Goal: Information Seeking & Learning: Learn about a topic

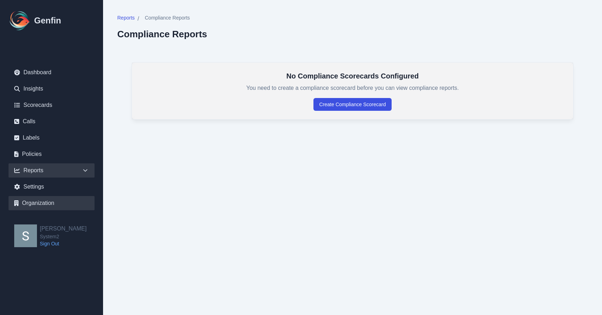
click at [39, 201] on link "Organization" at bounding box center [52, 203] width 86 height 14
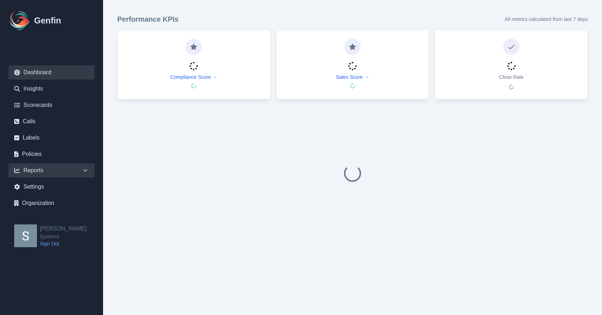
click at [55, 170] on div "Reports" at bounding box center [52, 170] width 86 height 14
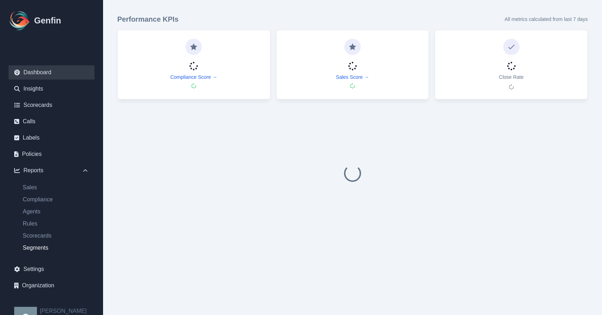
click at [46, 252] on link "Segments" at bounding box center [55, 248] width 77 height 9
select select "14"
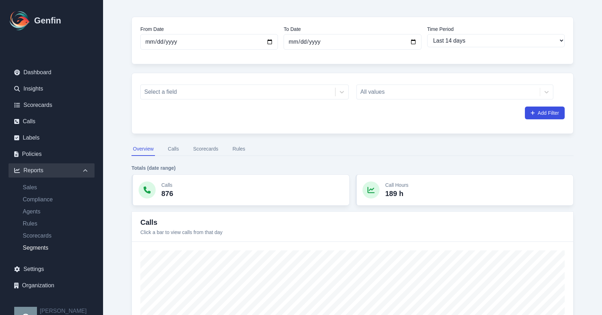
scroll to position [21, 0]
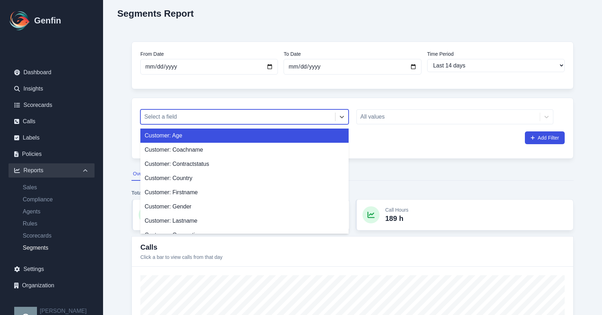
click at [241, 115] on div at bounding box center [237, 117] width 187 height 10
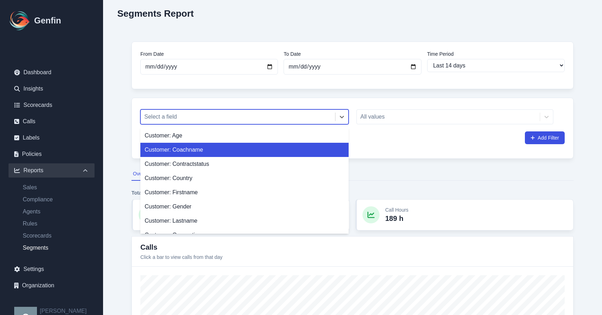
click at [219, 144] on div "Customer: Coachname" at bounding box center [244, 150] width 208 height 14
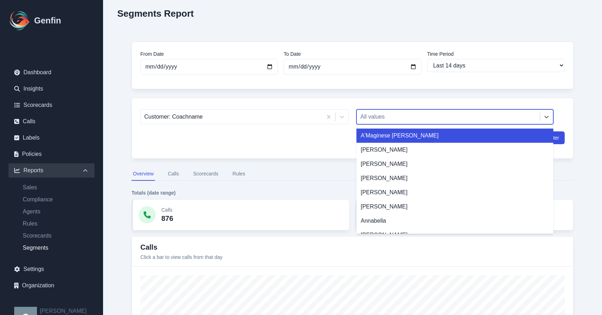
click at [434, 112] on div "All values" at bounding box center [448, 117] width 183 height 13
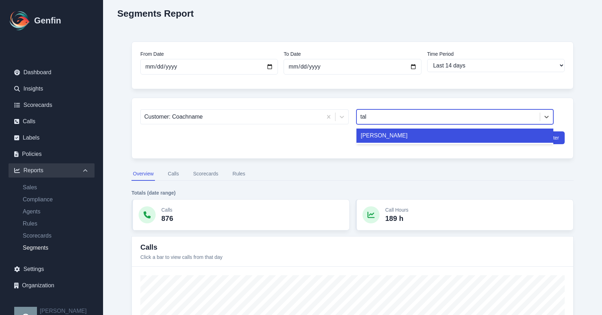
type input "tali"
click at [435, 140] on div "[PERSON_NAME]" at bounding box center [454, 136] width 197 height 14
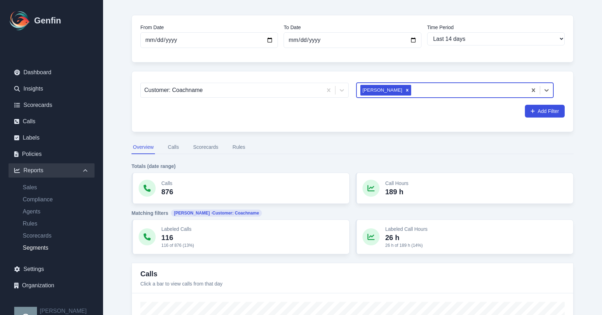
scroll to position [48, 0]
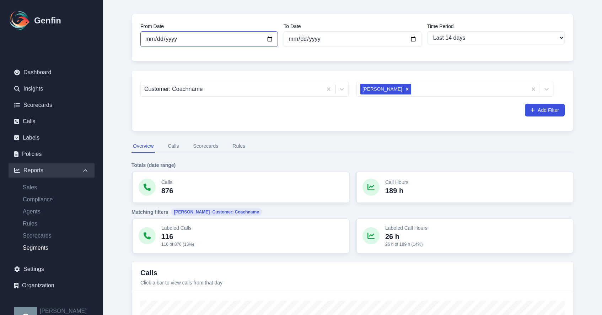
click at [272, 39] on input "[DATE]" at bounding box center [209, 39] width 138 height 16
type input "[DATE]"
select select "custom"
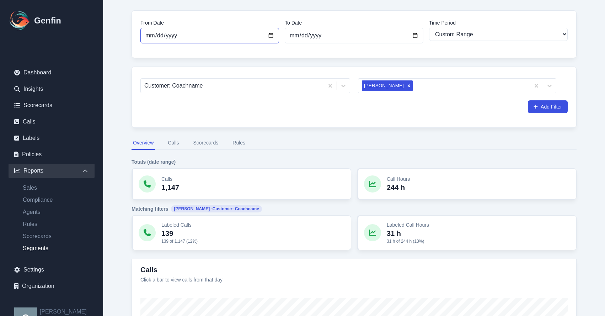
scroll to position [65, 0]
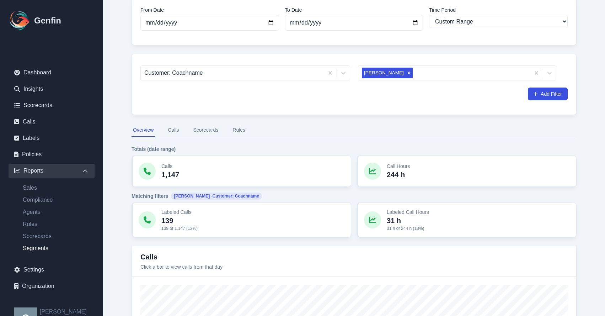
click at [208, 127] on button "Scorecards" at bounding box center [206, 130] width 28 height 14
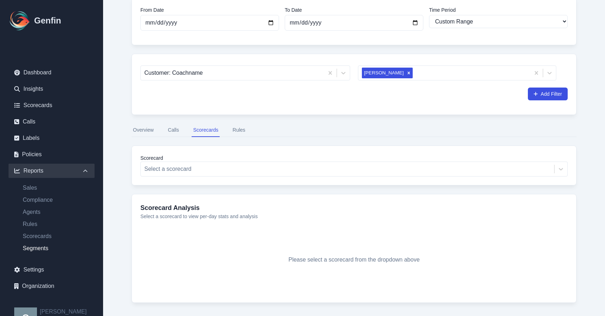
scroll to position [91, 0]
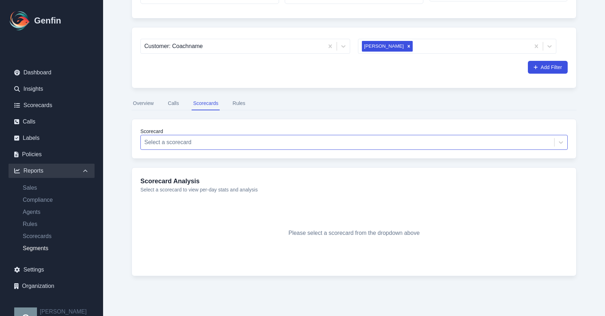
click at [292, 143] on div at bounding box center [347, 142] width 406 height 10
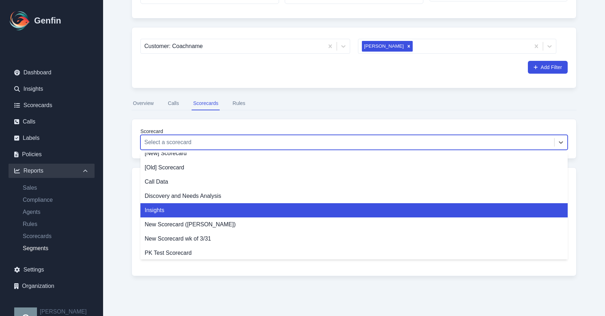
scroll to position [9, 0]
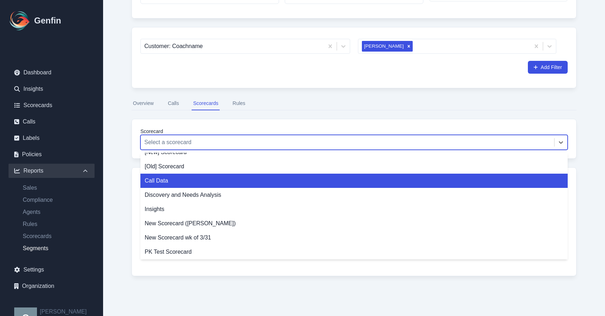
click at [229, 186] on div "Call Data" at bounding box center [353, 180] width 427 height 14
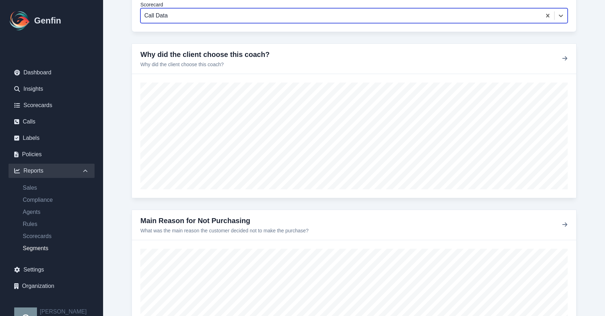
scroll to position [218, 0]
click at [564, 60] on icon "button" at bounding box center [565, 58] width 6 height 6
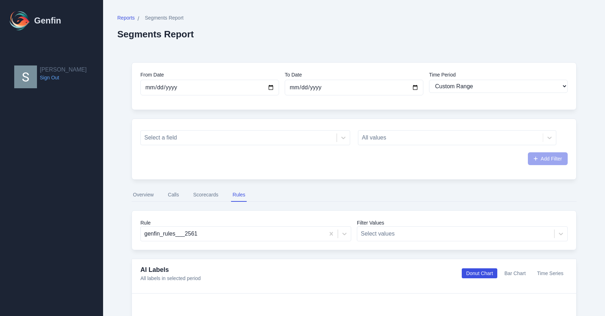
select select "custom"
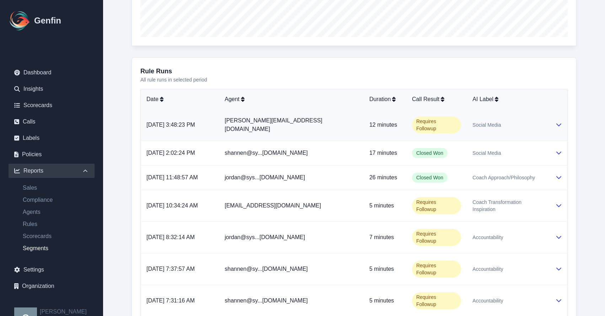
scroll to position [373, 0]
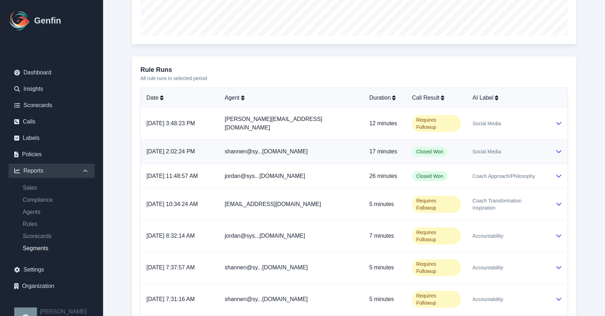
click at [514, 155] on td "Social Media" at bounding box center [508, 151] width 83 height 25
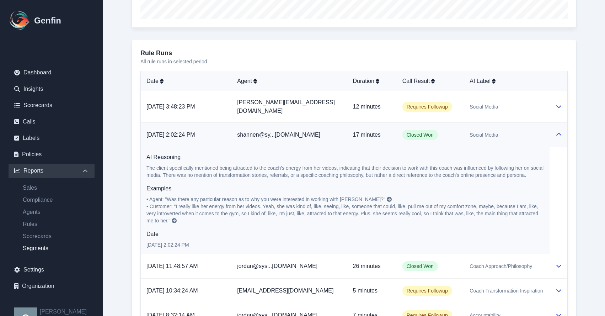
scroll to position [388, 0]
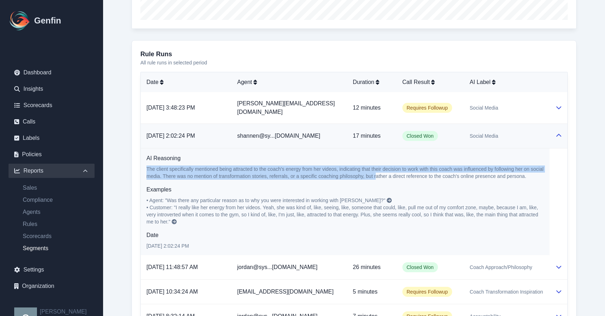
drag, startPoint x: 147, startPoint y: 161, endPoint x: 376, endPoint y: 168, distance: 228.6
click at [376, 168] on p "The client specifically mentioned being attracted to the coach's energy from he…" at bounding box center [344, 172] width 397 height 14
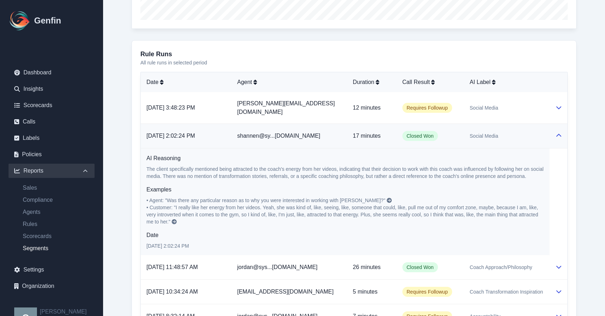
click at [384, 185] on h6 "Examples" at bounding box center [344, 189] width 397 height 9
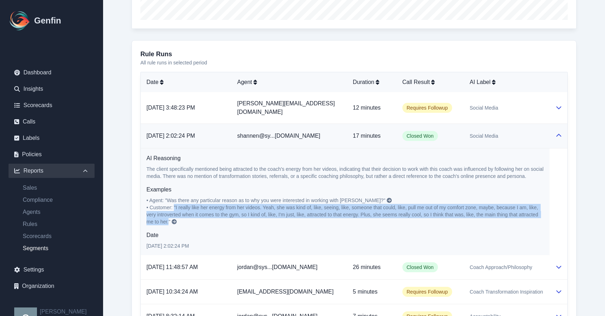
drag, startPoint x: 176, startPoint y: 198, endPoint x: 168, endPoint y: 216, distance: 19.9
click at [168, 216] on span "• Customer: "I really like her energy from her videos. Yeah, she was kind of, l…" at bounding box center [342, 214] width 393 height 20
copy span ""I really like her energy from her videos. Yeah, she was kind of, like, seeing,…"
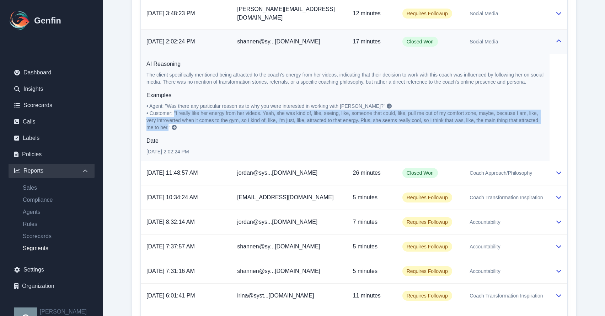
scroll to position [519, 0]
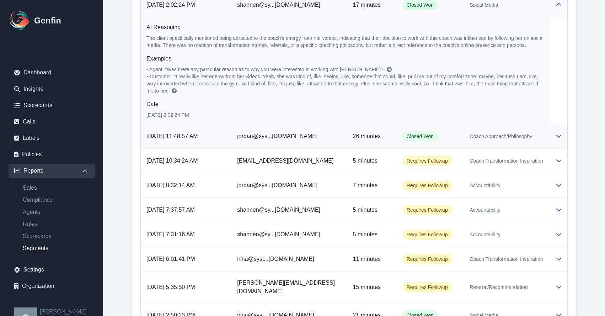
click at [519, 133] on span "Coach Approach/Philosophy" at bounding box center [500, 136] width 63 height 7
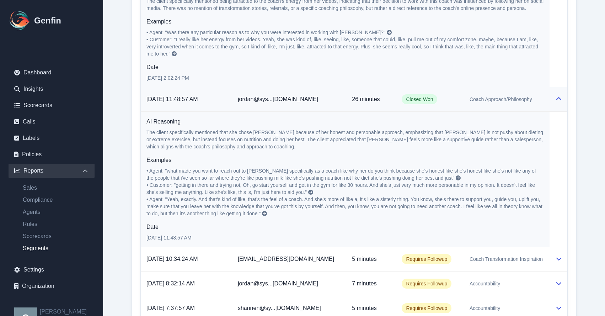
scroll to position [564, 0]
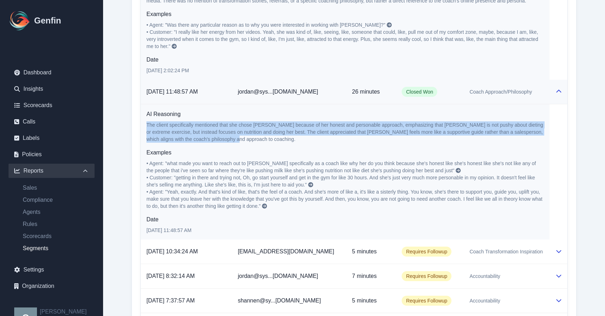
drag, startPoint x: 146, startPoint y: 116, endPoint x: 256, endPoint y: 129, distance: 110.2
click at [256, 129] on p "The client specifically mentioned that she chose Talia because of her honest an…" at bounding box center [344, 131] width 397 height 21
copy p "The client specifically mentioned that she chose Talia because of her honest an…"
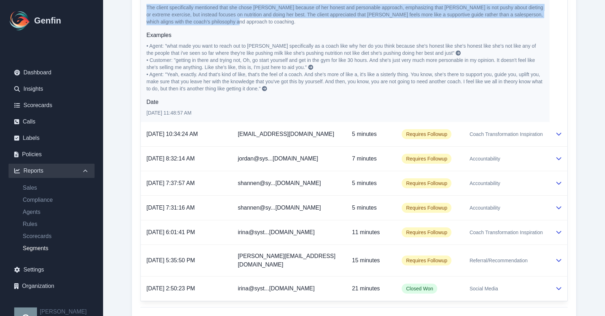
scroll to position [726, 0]
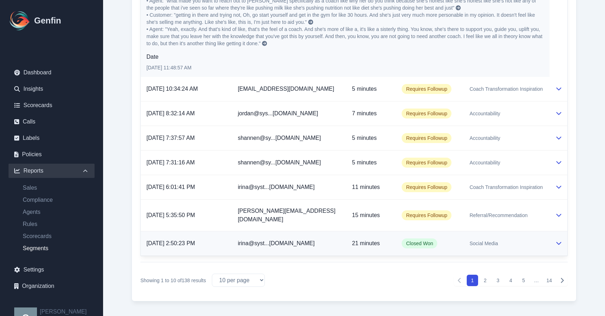
click at [451, 231] on td "Closed Won" at bounding box center [430, 243] width 68 height 25
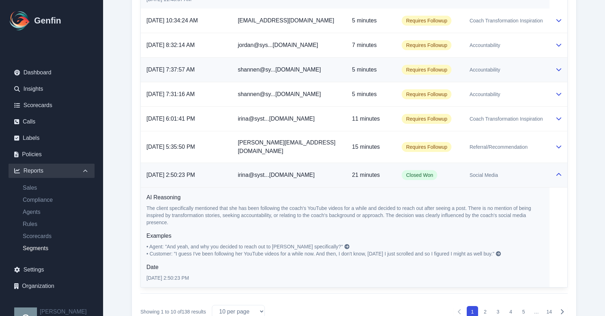
scroll to position [826, 0]
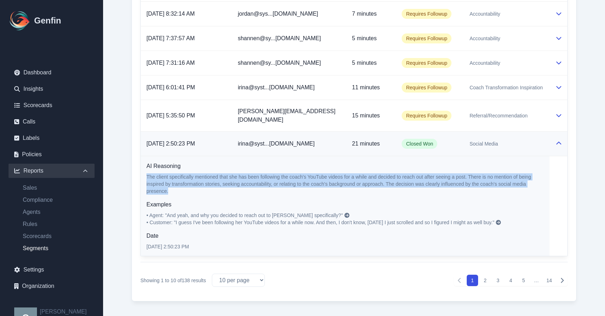
drag, startPoint x: 184, startPoint y: 177, endPoint x: 144, endPoint y: 164, distance: 42.5
click at [144, 164] on td "AI Reasoning The client specifically mentioned that she has been following the …" at bounding box center [345, 206] width 409 height 100
click at [153, 173] on p "The client specifically mentioned that she has been following the coach's YouTu…" at bounding box center [344, 183] width 397 height 21
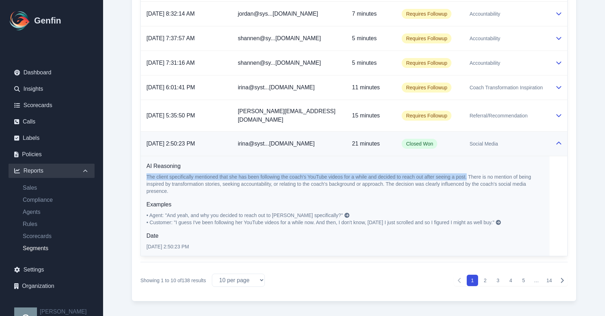
drag, startPoint x: 147, startPoint y: 162, endPoint x: 467, endPoint y: 162, distance: 320.2
click at [467, 173] on p "The client specifically mentioned that she has been following the coach's YouTu…" at bounding box center [344, 183] width 397 height 21
copy p "The client specifically mentioned that she has been following the coach's YouTu…"
click at [489, 274] on button "2" at bounding box center [484, 279] width 11 height 11
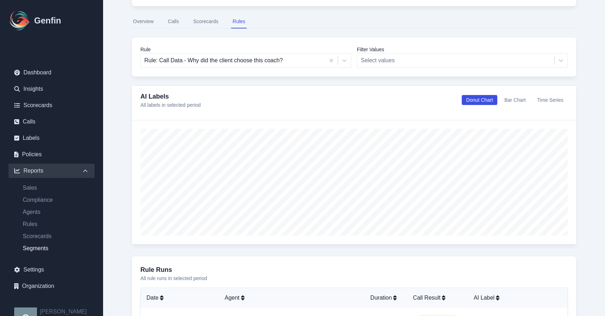
scroll to position [173, 0]
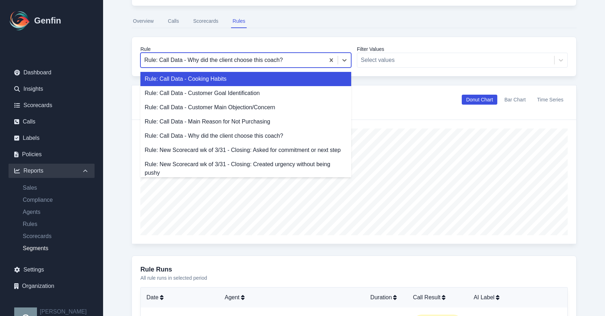
click at [301, 65] on div at bounding box center [232, 60] width 177 height 10
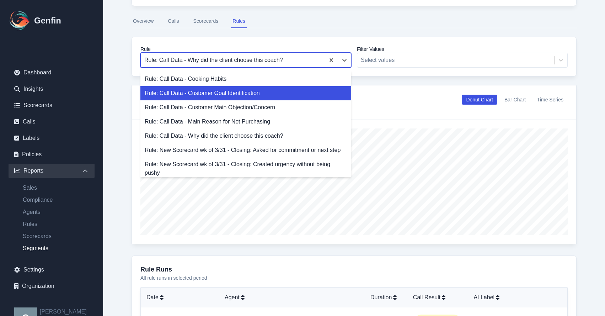
click at [282, 89] on div "Rule: Call Data - Customer Goal Identification" at bounding box center [245, 93] width 211 height 14
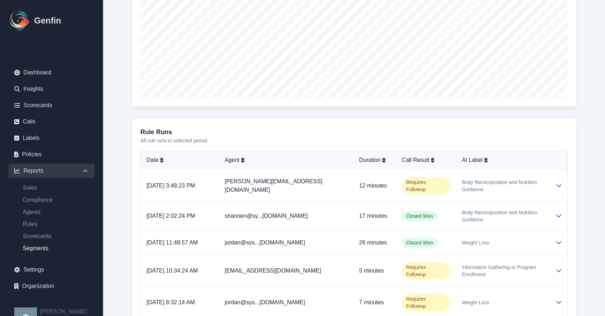
scroll to position [311, 0]
click at [481, 208] on span "Body Recomposition and Nutrition Guidance" at bounding box center [503, 215] width 82 height 14
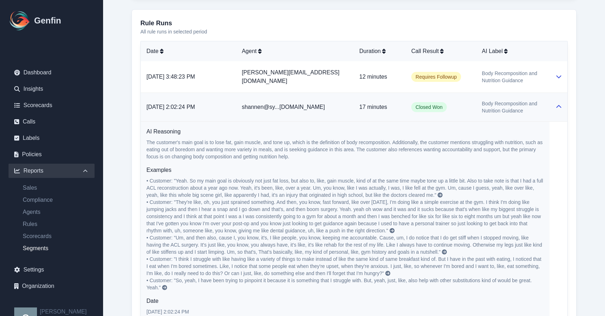
scroll to position [415, 0]
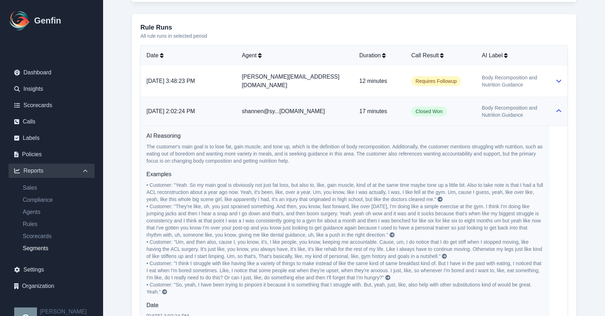
click at [552, 106] on td at bounding box center [558, 111] width 18 height 29
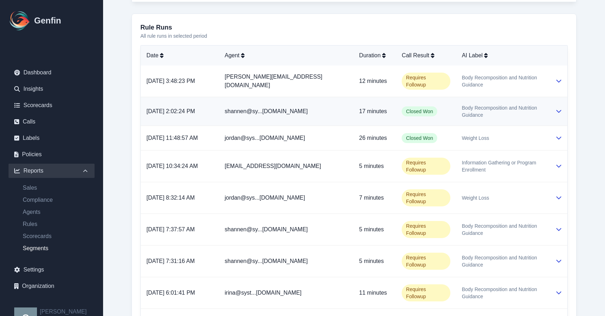
scroll to position [484, 0]
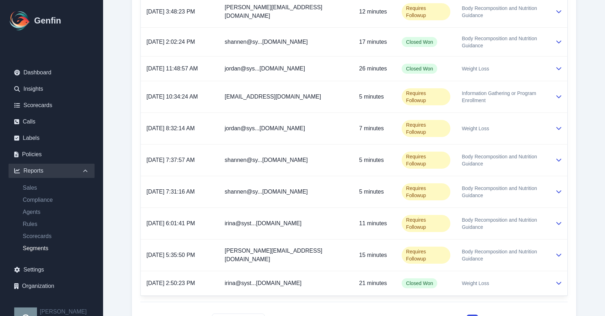
click at [482, 314] on button "2" at bounding box center [484, 319] width 11 height 11
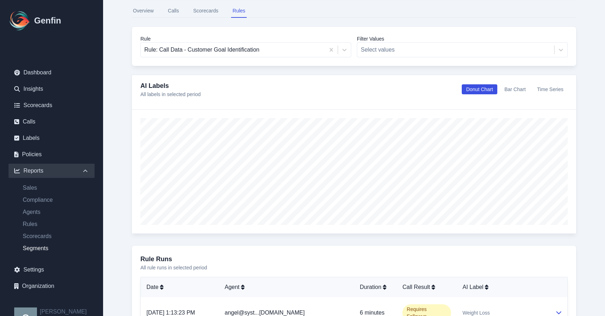
scroll to position [183, 0]
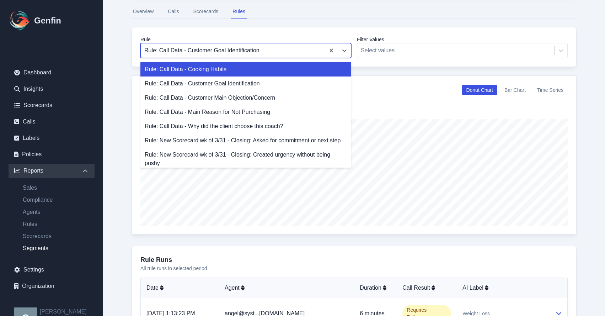
click at [223, 49] on div at bounding box center [232, 50] width 177 height 10
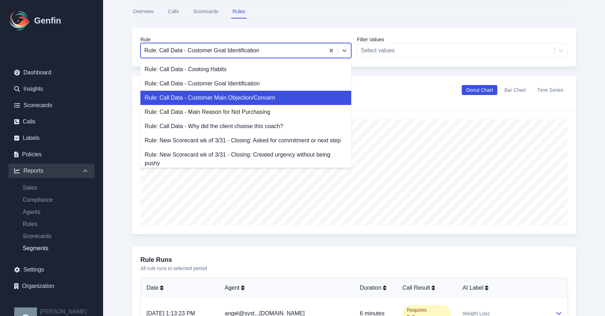
click at [221, 99] on div "Rule: Call Data - Customer Main Objection/Concern" at bounding box center [245, 98] width 211 height 14
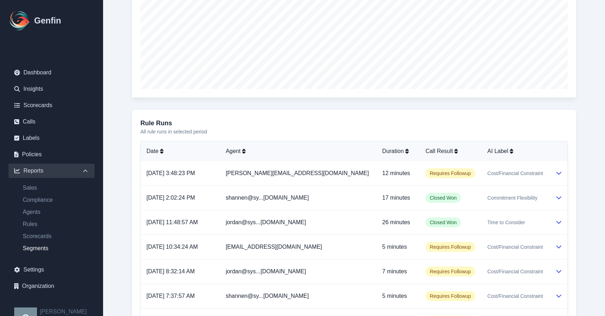
scroll to position [342, 0]
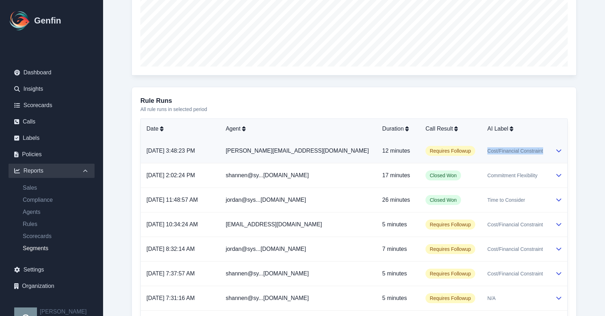
click at [541, 147] on div "Cost/Financial Constraint" at bounding box center [515, 150] width 57 height 7
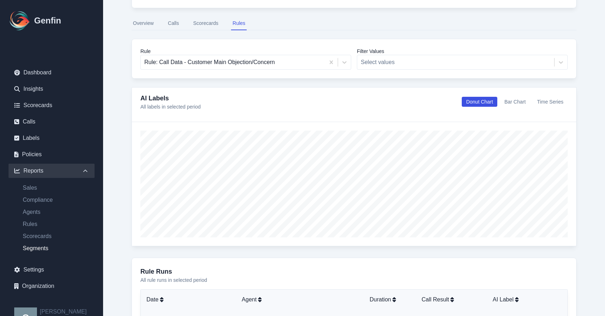
scroll to position [166, 0]
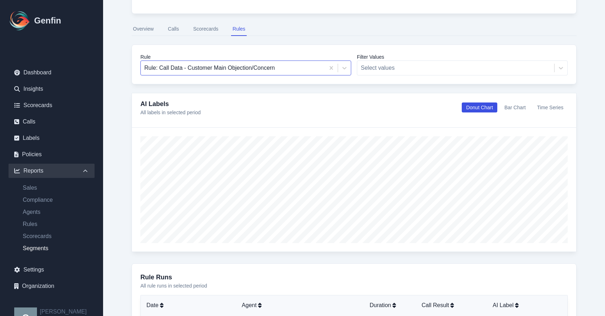
click at [314, 64] on div at bounding box center [232, 68] width 177 height 10
click at [394, 120] on div "AI Labels All labels in selected period Donut Chart Bar Chart Time Series" at bounding box center [354, 110] width 444 height 34
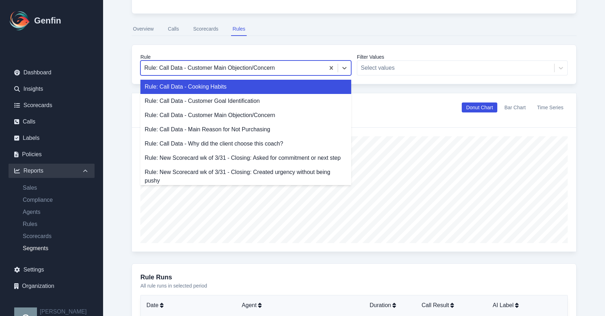
click at [278, 66] on div at bounding box center [232, 68] width 177 height 10
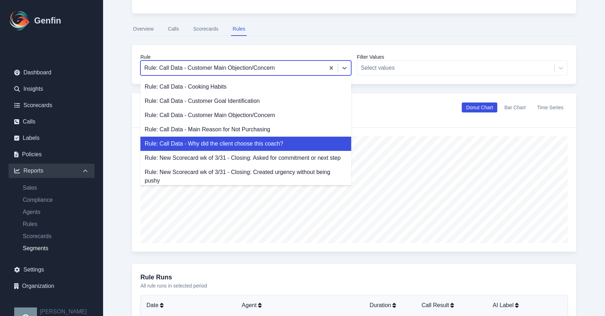
click at [247, 141] on div "Rule: Call Data - Why did the client choose this coach?" at bounding box center [245, 143] width 211 height 14
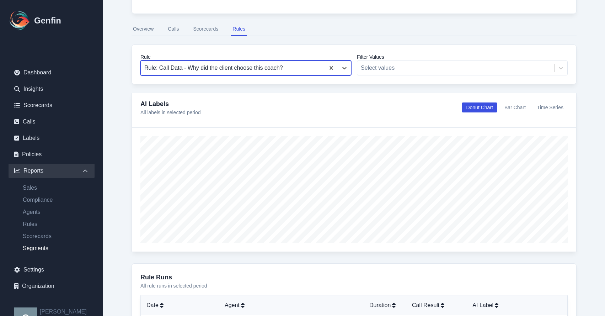
click at [247, 74] on div "Rule: Call Data - Why did the client choose this coach?" at bounding box center [233, 67] width 184 height 13
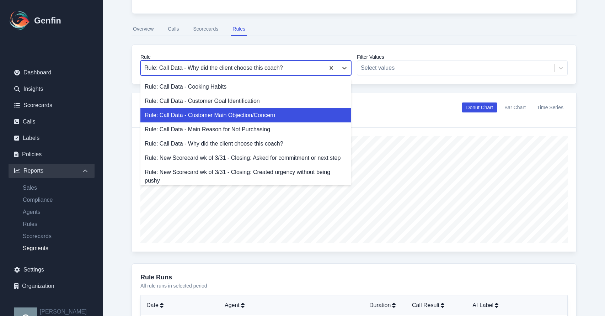
click at [238, 114] on div "Rule: Call Data - Customer Main Objection/Concern" at bounding box center [245, 115] width 211 height 14
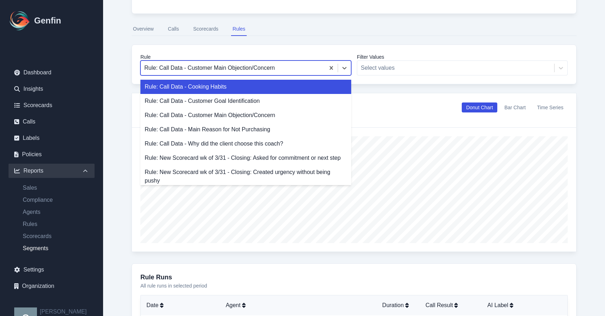
click at [212, 67] on div at bounding box center [232, 68] width 177 height 10
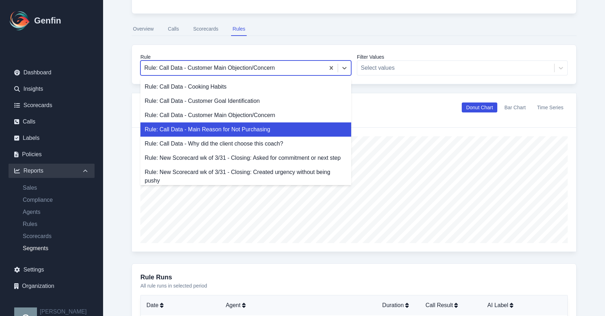
click at [218, 131] on div "Rule: Call Data - Main Reason for Not Purchasing" at bounding box center [245, 129] width 211 height 14
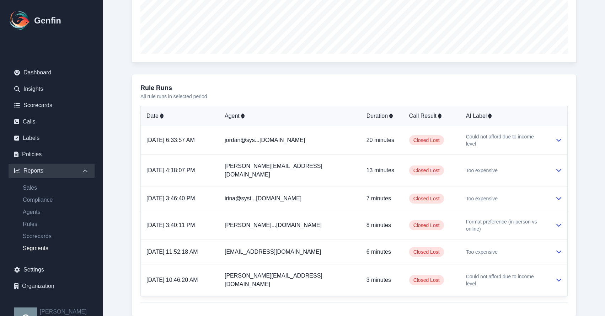
scroll to position [358, 0]
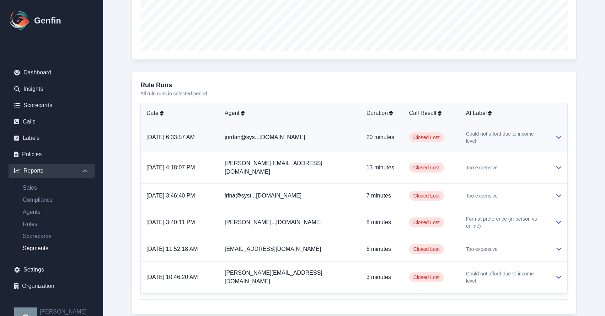
click at [433, 140] on td "Closed Lost" at bounding box center [431, 137] width 57 height 29
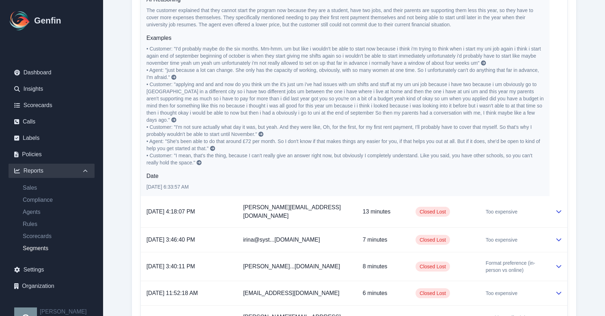
scroll to position [530, 0]
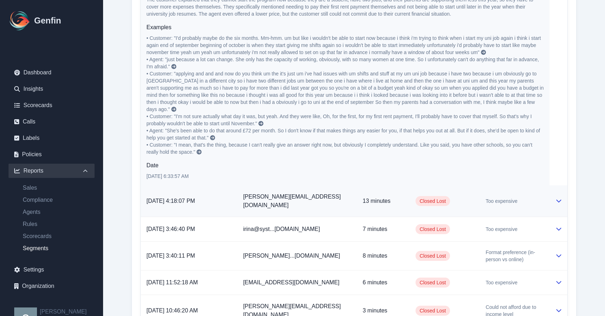
click at [362, 197] on p "13 minutes" at bounding box center [382, 201] width 41 height 9
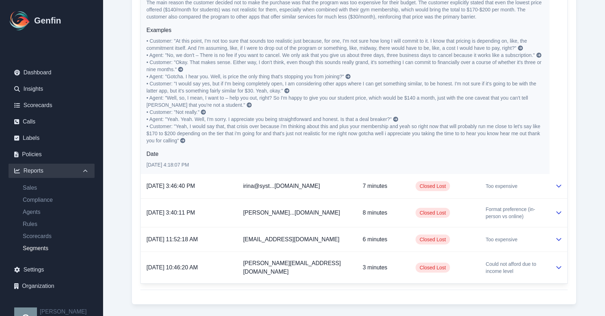
scroll to position [765, 0]
click at [311, 175] on td "irina@syst...m2.fitness" at bounding box center [296, 186] width 119 height 25
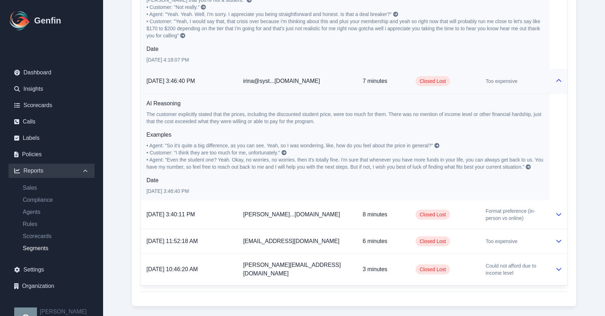
scroll to position [872, 0]
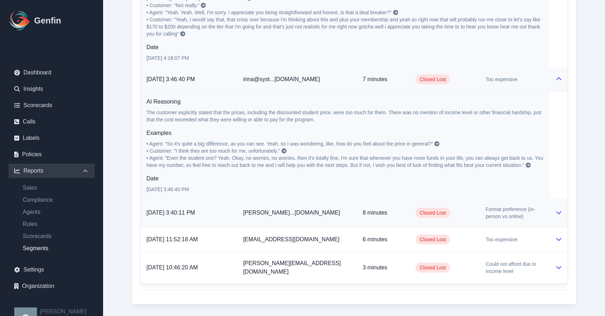
click at [317, 198] on td "helen@syst...m2.fitness" at bounding box center [296, 212] width 119 height 29
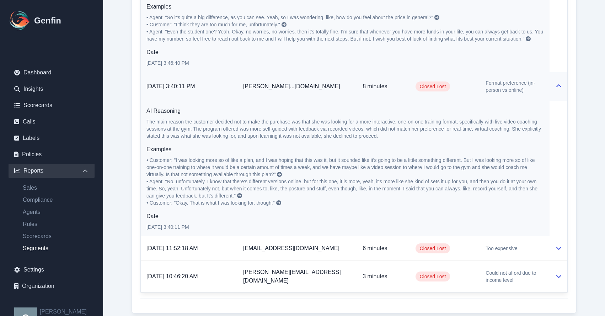
scroll to position [1007, 0]
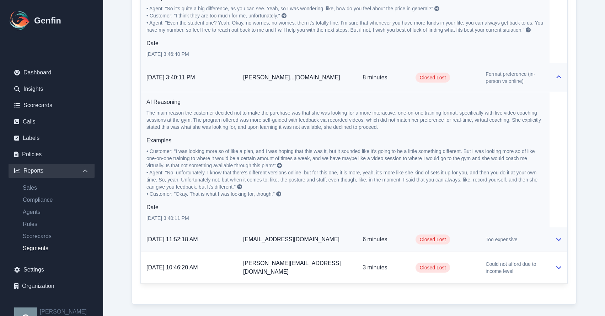
click at [326, 227] on td "jair@system2.fitness" at bounding box center [296, 239] width 119 height 25
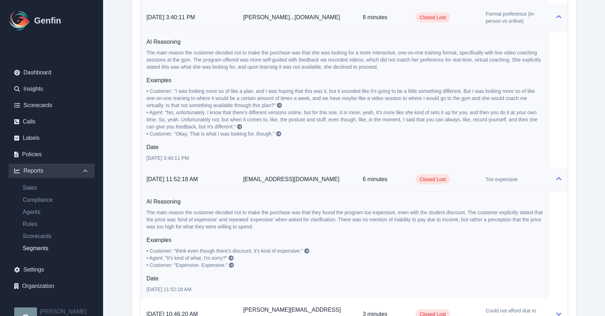
scroll to position [1113, 0]
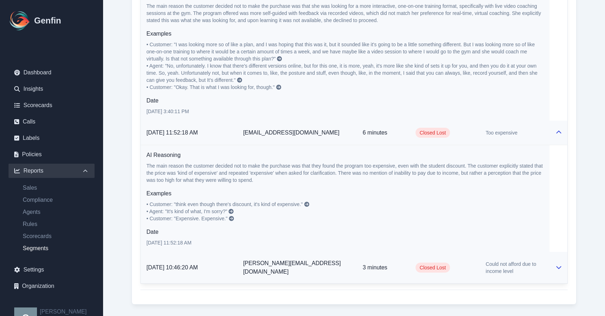
click at [317, 252] on td "ryan@system2.fitness" at bounding box center [296, 268] width 119 height 32
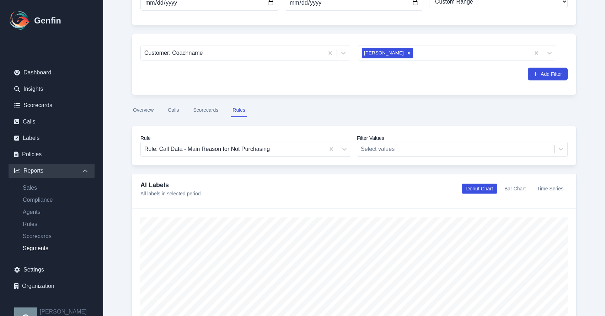
scroll to position [0, 0]
